Goal: Check status: Check status

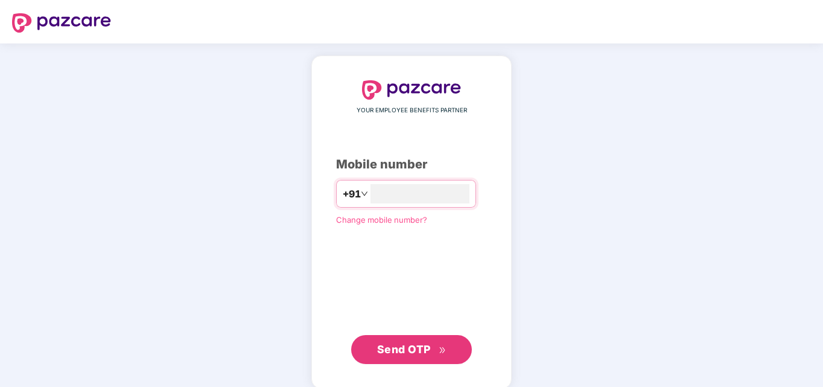
type input "**********"
click at [401, 352] on span "Send OTP" at bounding box center [404, 349] width 54 height 13
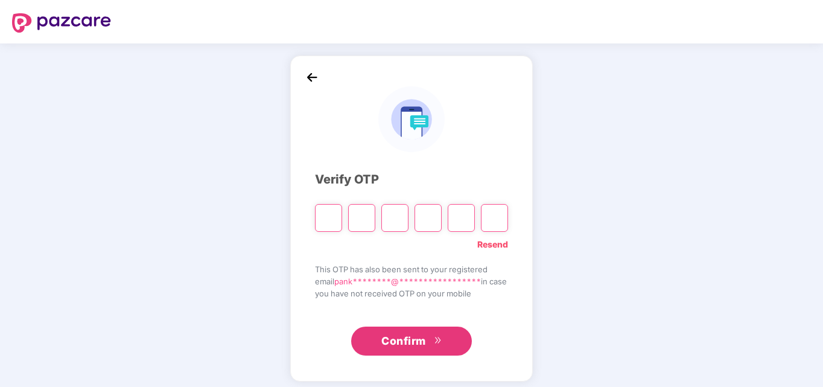
type input "*"
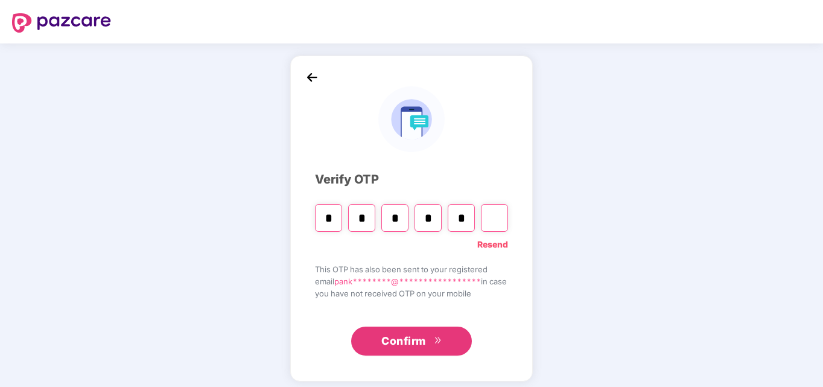
type input "*"
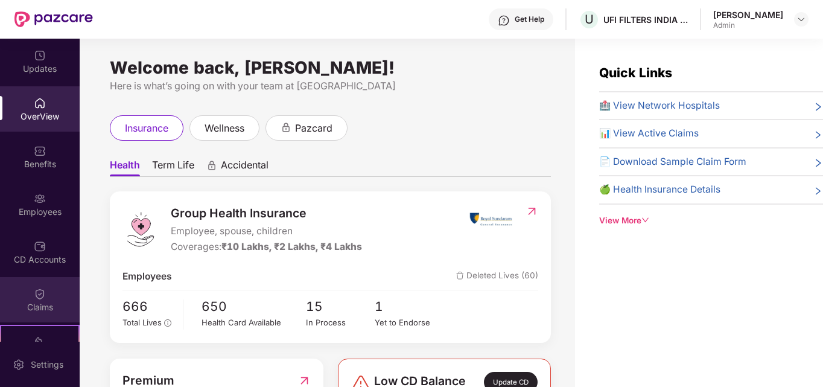
click at [43, 288] on img at bounding box center [40, 294] width 12 height 12
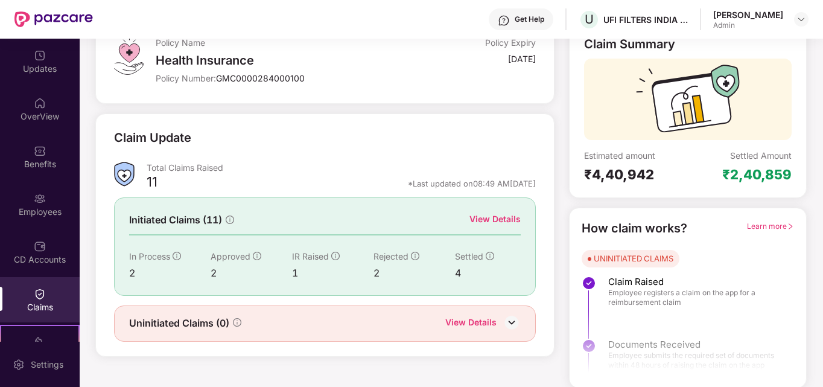
scroll to position [86, 0]
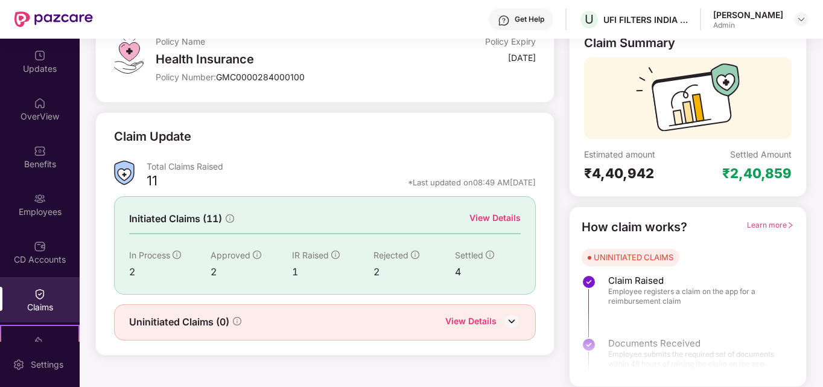
click at [499, 219] on div "View Details" at bounding box center [494, 217] width 51 height 13
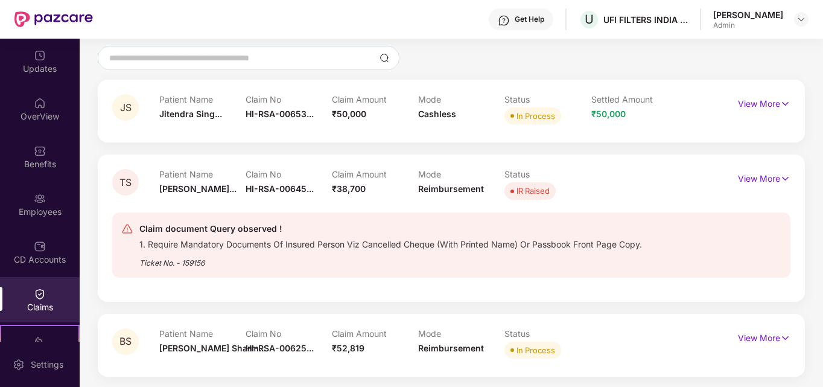
scroll to position [95, 0]
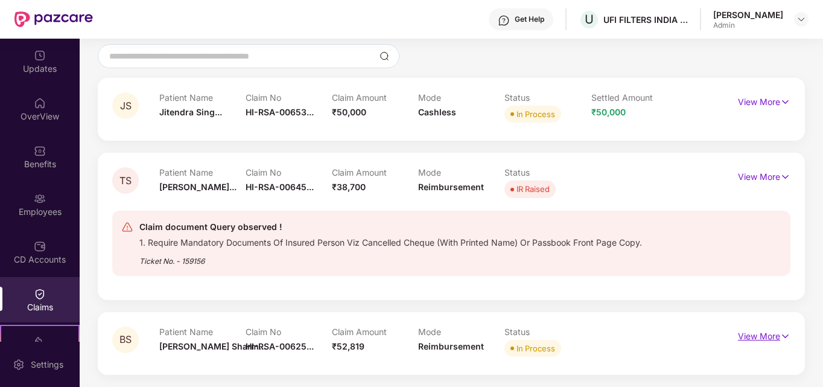
click at [766, 340] on p "View More" at bounding box center [764, 334] width 52 height 16
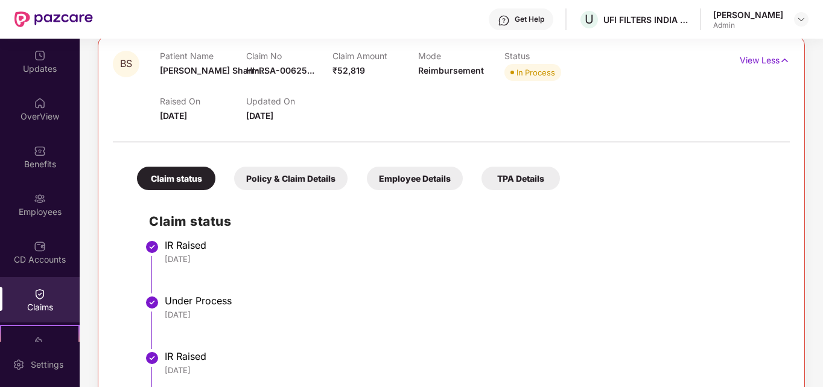
scroll to position [369, 0]
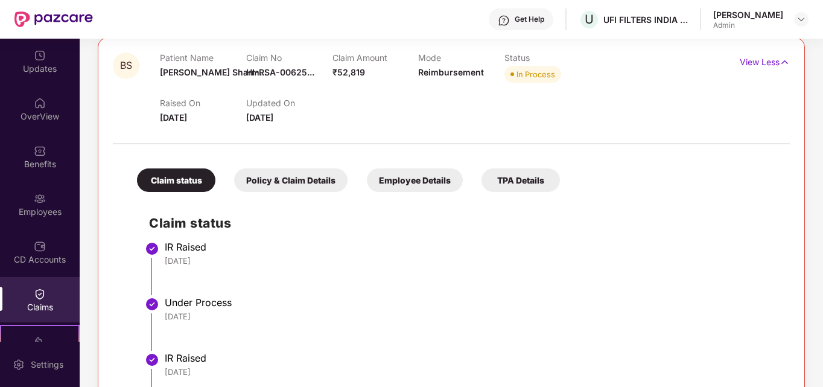
click at [311, 184] on div "Policy & Claim Details" at bounding box center [290, 180] width 113 height 24
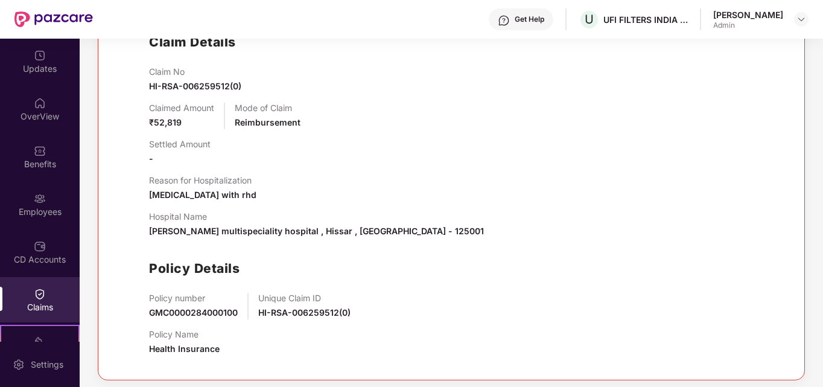
scroll to position [555, 0]
